Goal: Transaction & Acquisition: Purchase product/service

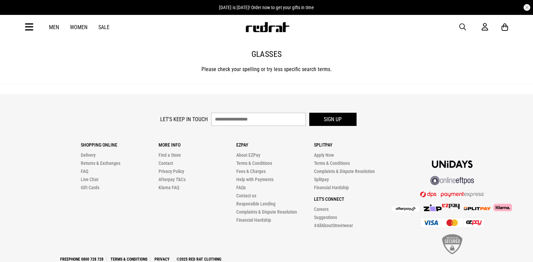
click at [257, 26] on img at bounding box center [267, 27] width 45 height 10
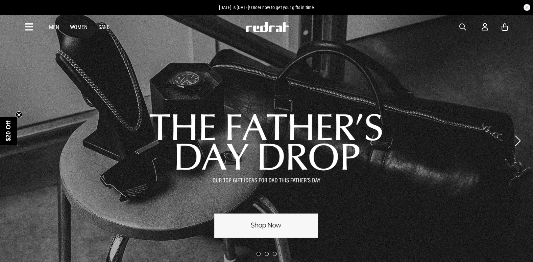
click at [28, 25] on icon at bounding box center [29, 27] width 8 height 11
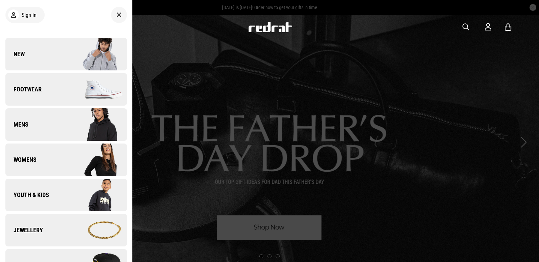
click at [33, 54] on link "New" at bounding box center [65, 54] width 121 height 32
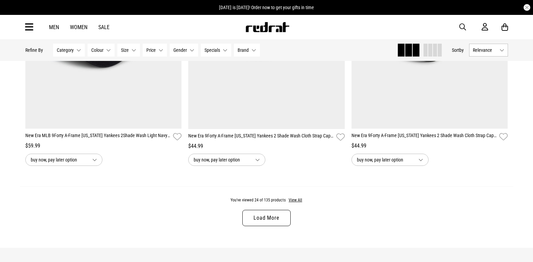
scroll to position [2131, 0]
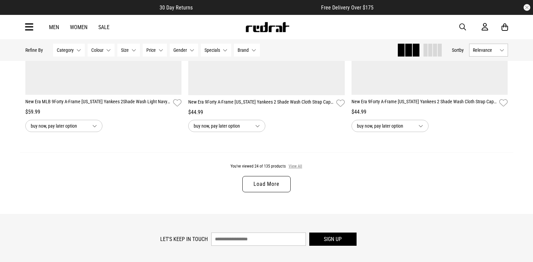
click at [295, 169] on button "View All" at bounding box center [296, 166] width 14 height 6
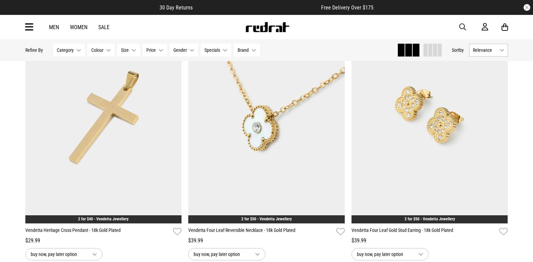
scroll to position [3924, 0]
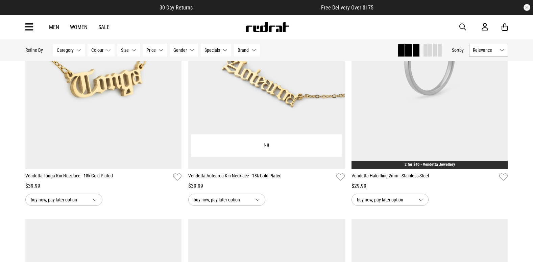
scroll to position [5040, 0]
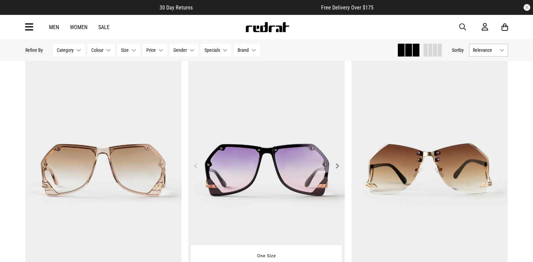
scroll to position [8525, 0]
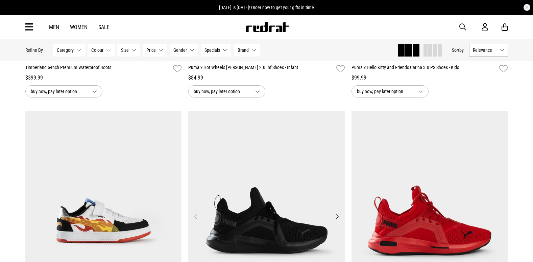
scroll to position [10385, 0]
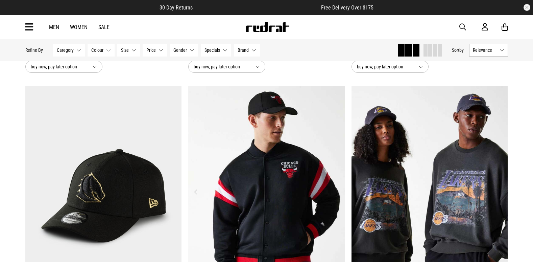
scroll to position [10825, 0]
